Goal: Share content: Share content

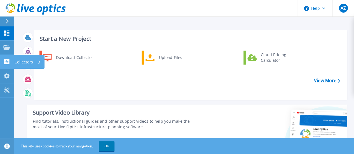
click at [4, 62] on icon at bounding box center [6, 61] width 5 height 5
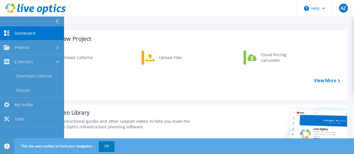
click at [11, 35] on link "Dashboard Dashboard" at bounding box center [32, 33] width 64 height 14
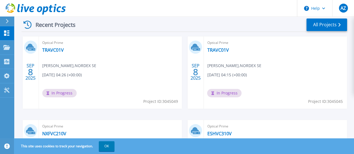
scroll to position [161, 0]
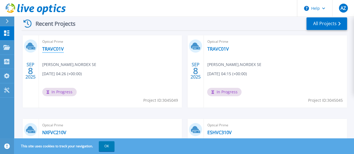
click at [55, 50] on link "TRAVC01V" at bounding box center [53, 49] width 22 height 6
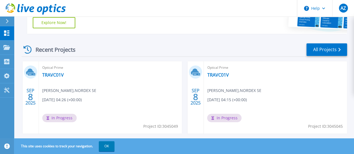
scroll to position [138, 0]
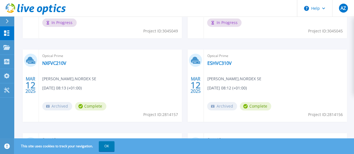
scroll to position [170, 0]
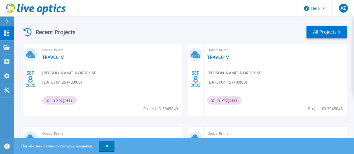
scroll to position [153, 0]
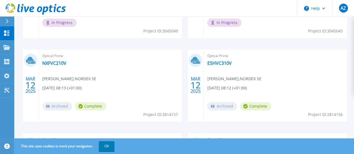
scroll to position [96, 0]
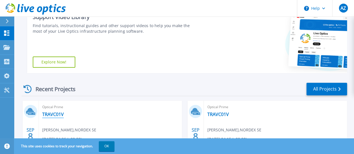
click at [57, 114] on link "TRAVC01V" at bounding box center [53, 115] width 22 height 6
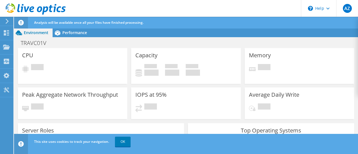
click at [8, 21] on use at bounding box center [7, 21] width 3 height 5
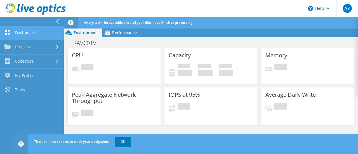
click at [15, 31] on link "Dashboard" at bounding box center [32, 33] width 64 height 14
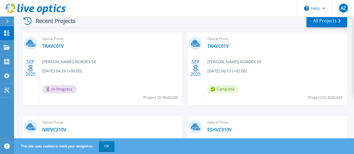
scroll to position [165, 0]
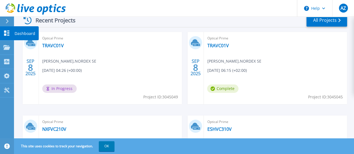
click at [2, 29] on link "Dashboard Dashboard" at bounding box center [7, 33] width 14 height 14
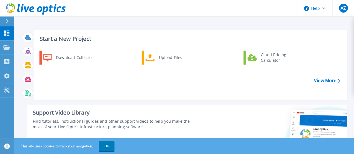
scroll to position [135, 0]
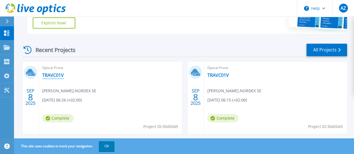
click at [53, 76] on link "TRAVC01V" at bounding box center [53, 75] width 22 height 6
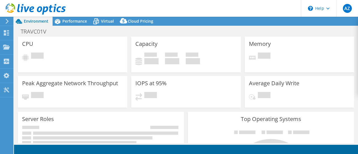
select select "USD"
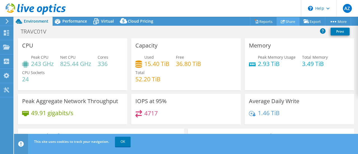
click at [281, 22] on icon at bounding box center [283, 21] width 4 height 4
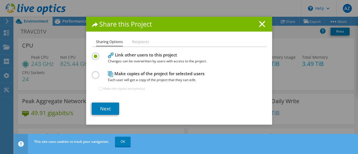
click at [142, 43] on li "Recipients" at bounding box center [140, 42] width 17 height 7
click at [111, 112] on link "Next" at bounding box center [105, 109] width 27 height 12
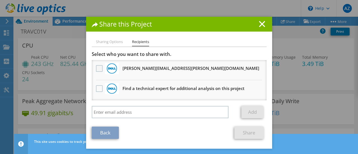
click at [96, 69] on label at bounding box center [100, 68] width 8 height 7
click at [0, 0] on input "checkbox" at bounding box center [0, 0] width 0 height 0
click at [247, 135] on link "Share" at bounding box center [248, 133] width 29 height 12
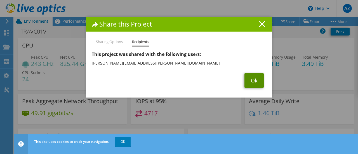
click at [252, 79] on link "Ok" at bounding box center [254, 80] width 19 height 15
